Goal: Check status: Check status

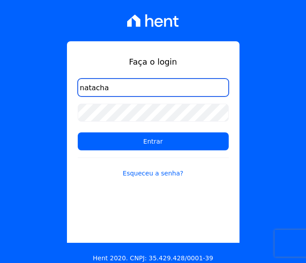
click at [131, 93] on input "natacha" at bounding box center [153, 88] width 151 height 18
type input "[EMAIL_ADDRESS][DOMAIN_NAME]"
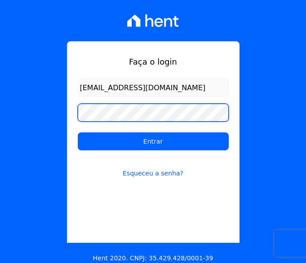
click at [78, 133] on input "Entrar" at bounding box center [153, 142] width 151 height 18
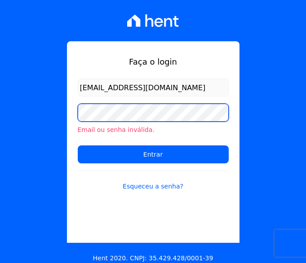
click at [78, 146] on input "Entrar" at bounding box center [153, 155] width 151 height 18
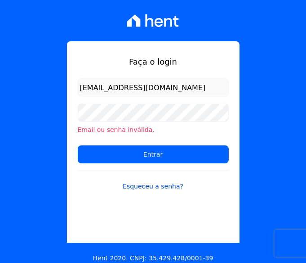
click at [146, 191] on link "Esqueceu a senha?" at bounding box center [153, 181] width 151 height 21
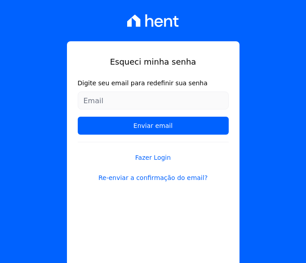
click at [126, 99] on input "Digite seu email para redefinir sua senha" at bounding box center [153, 101] width 151 height 18
type input "[EMAIL_ADDRESS][DOMAIN_NAME]"
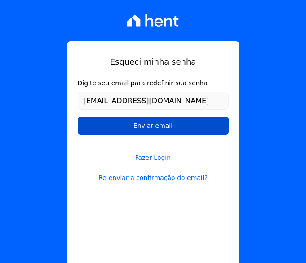
click at [166, 123] on input "Enviar email" at bounding box center [153, 126] width 151 height 18
click at [155, 125] on input "Enviar email" at bounding box center [153, 126] width 151 height 18
click at [154, 125] on input "Enviar email" at bounding box center [153, 126] width 151 height 18
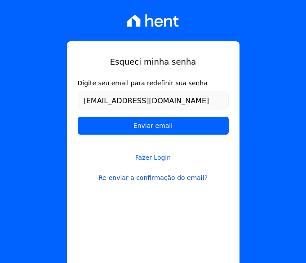
click at [172, 178] on link "Re-enviar a confirmação do email?" at bounding box center [153, 177] width 151 height 9
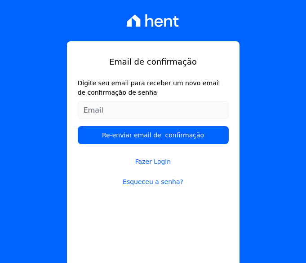
click at [129, 107] on input "Digite seu email para receber um novo email de confirmação de senha" at bounding box center [153, 110] width 151 height 18
type input "natachabergmann94@gmail.com"
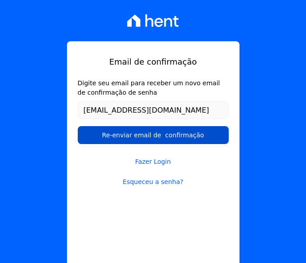
click at [169, 134] on input "Re-enviar email de confirmação" at bounding box center [153, 135] width 151 height 18
click at [169, 135] on input "Re-enviar email de confirmação" at bounding box center [153, 135] width 151 height 18
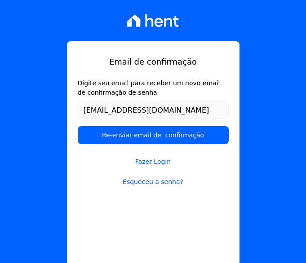
click at [154, 179] on link "Esqueceu a senha?" at bounding box center [153, 182] width 151 height 9
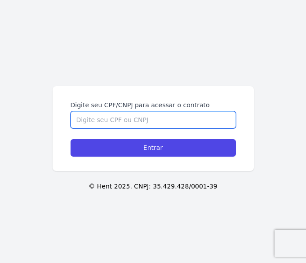
click at [138, 120] on input "Digite seu CPF/CNPJ para acessar o contrato" at bounding box center [153, 119] width 165 height 17
type input "46427941828"
click at [71, 139] on input "Entrar" at bounding box center [153, 148] width 165 height 18
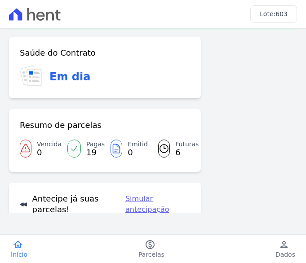
scroll to position [45, 0]
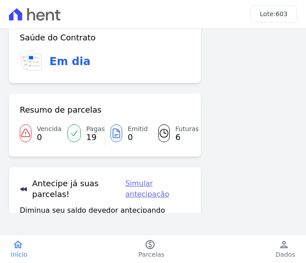
click at [159, 134] on icon at bounding box center [164, 133] width 11 height 11
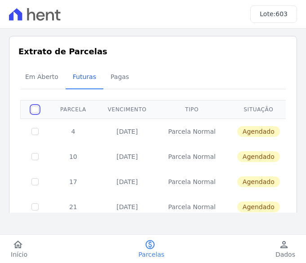
click at [36, 109] on input "checkbox" at bounding box center [34, 109] width 7 height 7
checkbox input "true"
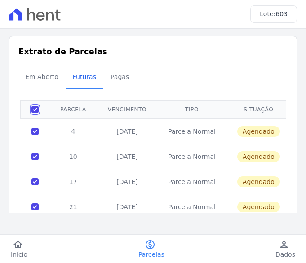
checkbox input "true"
click at [32, 110] on input "checkbox" at bounding box center [34, 109] width 7 height 7
checkbox input "false"
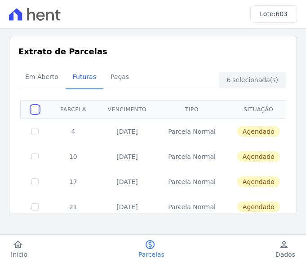
checkbox input "false"
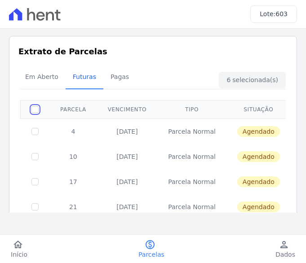
checkbox input "false"
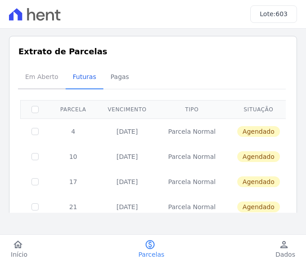
click at [44, 78] on span "Em Aberto" at bounding box center [42, 77] width 44 height 18
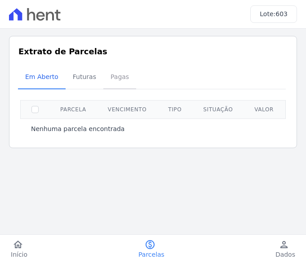
click at [103, 76] on link "Pagas" at bounding box center [119, 77] width 33 height 23
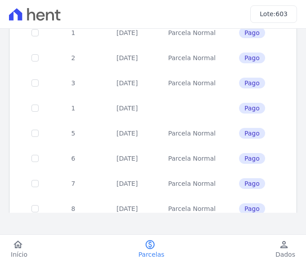
scroll to position [24, 0]
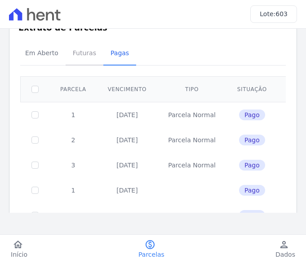
click at [85, 51] on span "Futuras" at bounding box center [84, 53] width 34 height 18
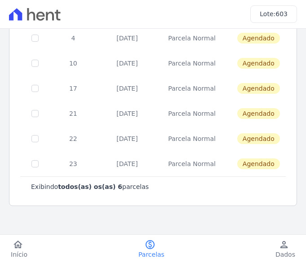
scroll to position [94, 0]
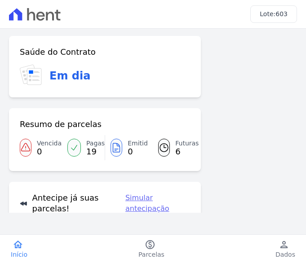
click at [164, 146] on icon at bounding box center [164, 147] width 11 height 11
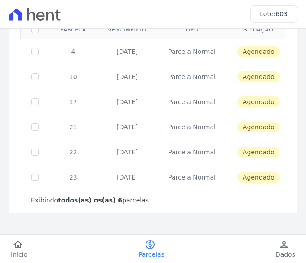
scroll to position [94, 0]
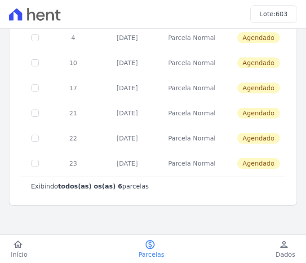
click at [89, 170] on td "23" at bounding box center [73, 163] width 48 height 25
click at [31, 162] on input "checkbox" at bounding box center [34, 163] width 7 height 7
checkbox input "true"
click at [36, 161] on input "checkbox" at bounding box center [34, 163] width 7 height 7
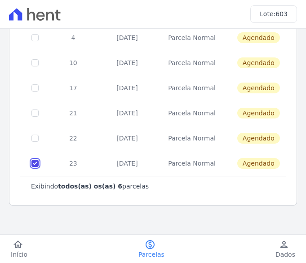
checkbox input "false"
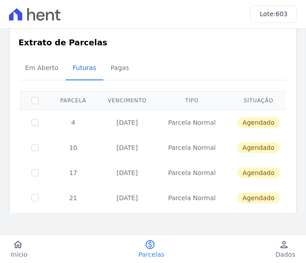
scroll to position [0, 0]
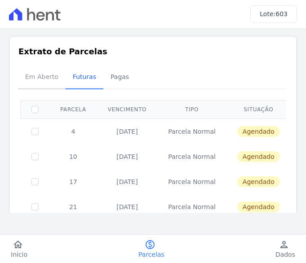
click at [40, 79] on span "Em Aberto" at bounding box center [42, 77] width 44 height 18
click at [106, 79] on span "Pagas" at bounding box center [119, 77] width 29 height 18
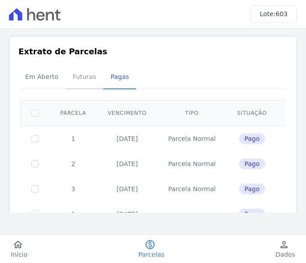
click at [79, 80] on span "Futuras" at bounding box center [84, 77] width 34 height 18
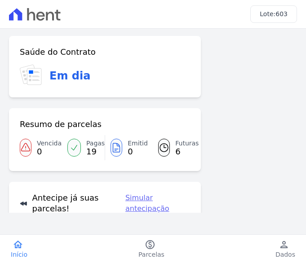
click at [171, 148] on link "Futuras 6" at bounding box center [168, 147] width 43 height 25
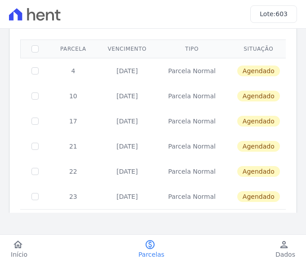
scroll to position [67, 0]
